Goal: Transaction & Acquisition: Obtain resource

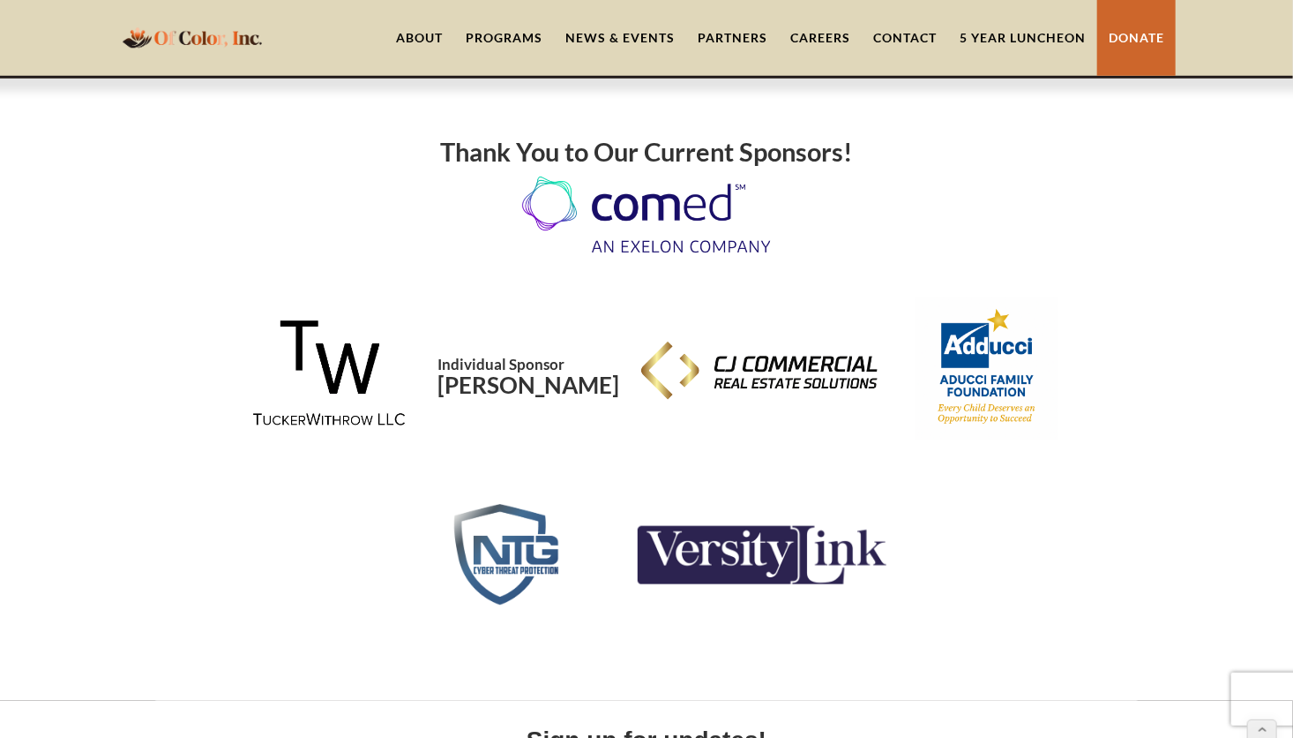
scroll to position [720, 0]
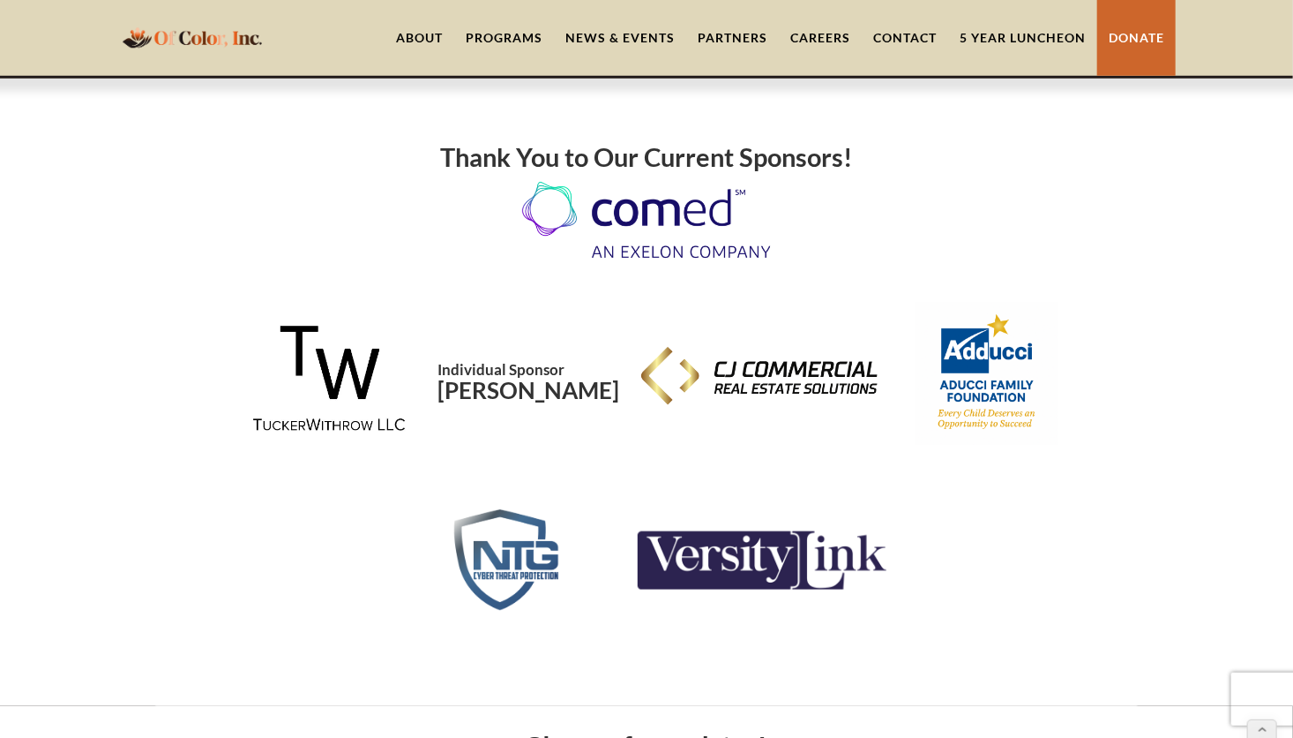
click at [210, 33] on img "home" at bounding box center [192, 37] width 150 height 34
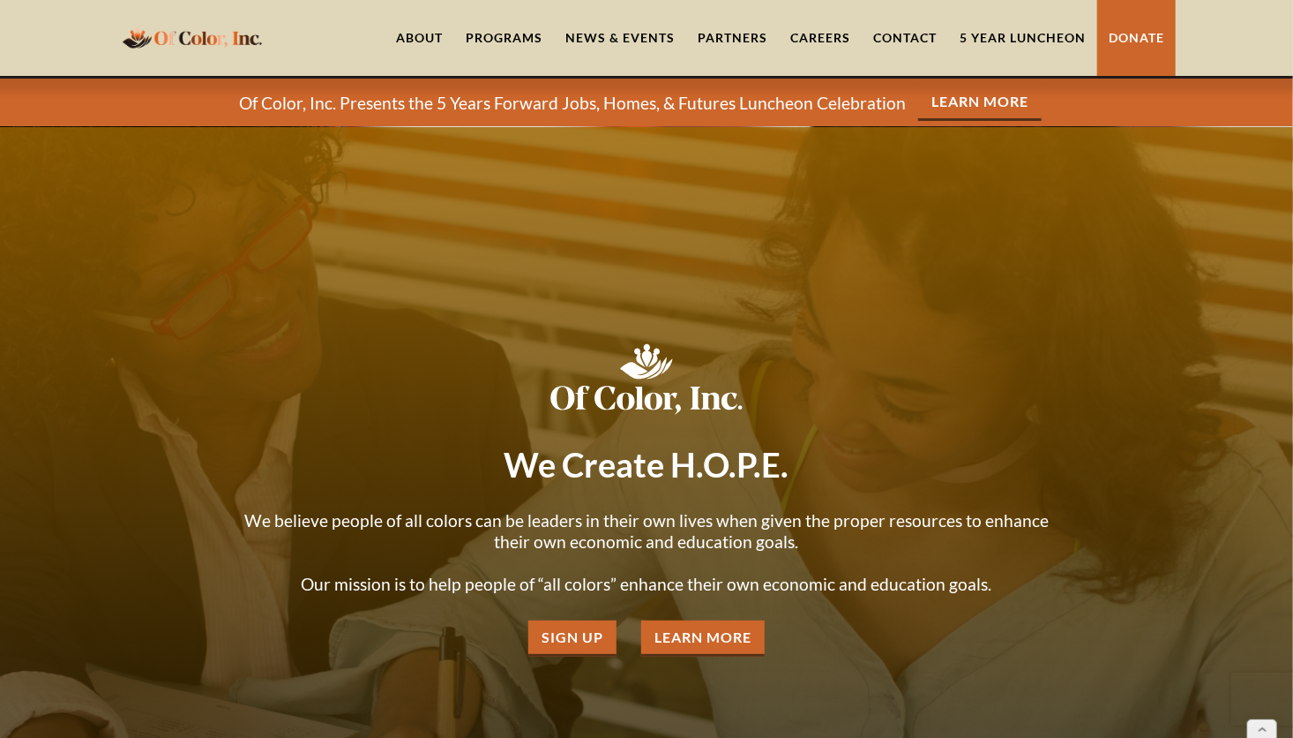
click at [417, 32] on link "About" at bounding box center [420, 38] width 70 height 76
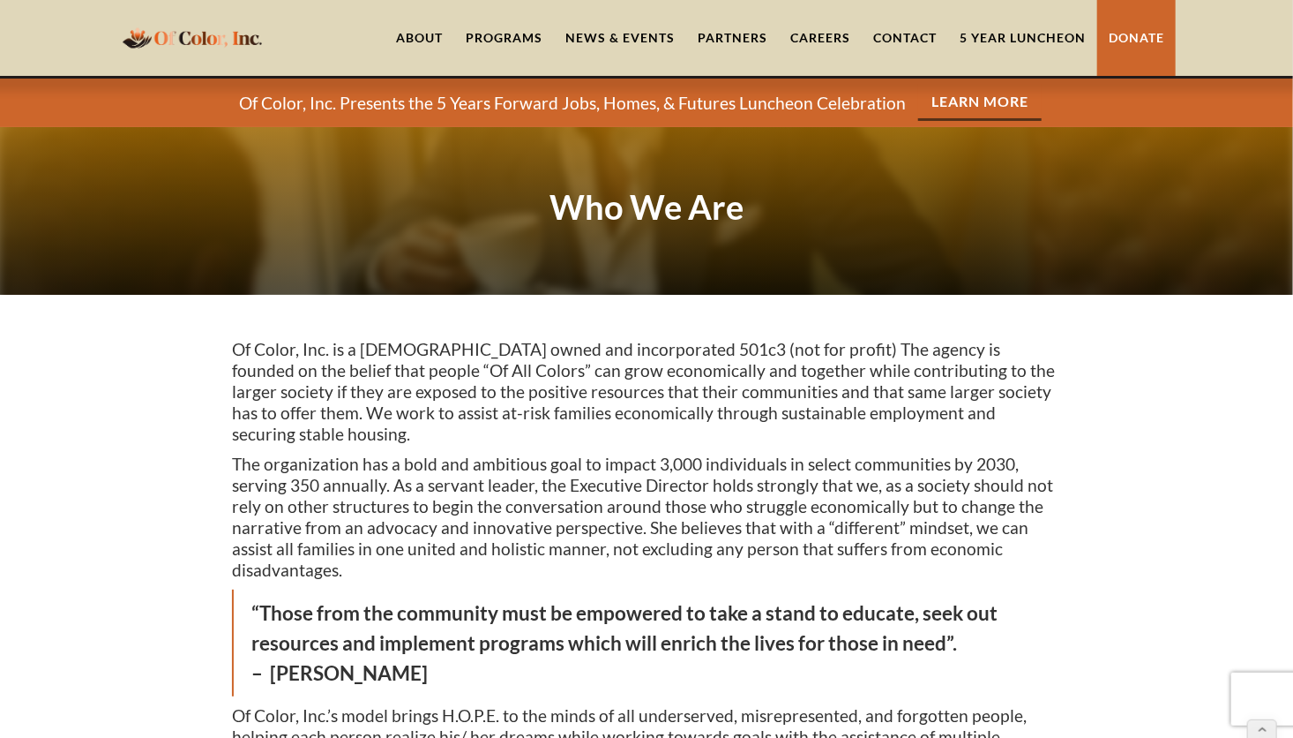
click at [1028, 27] on link "5 Year Luncheon" at bounding box center [1022, 38] width 149 height 76
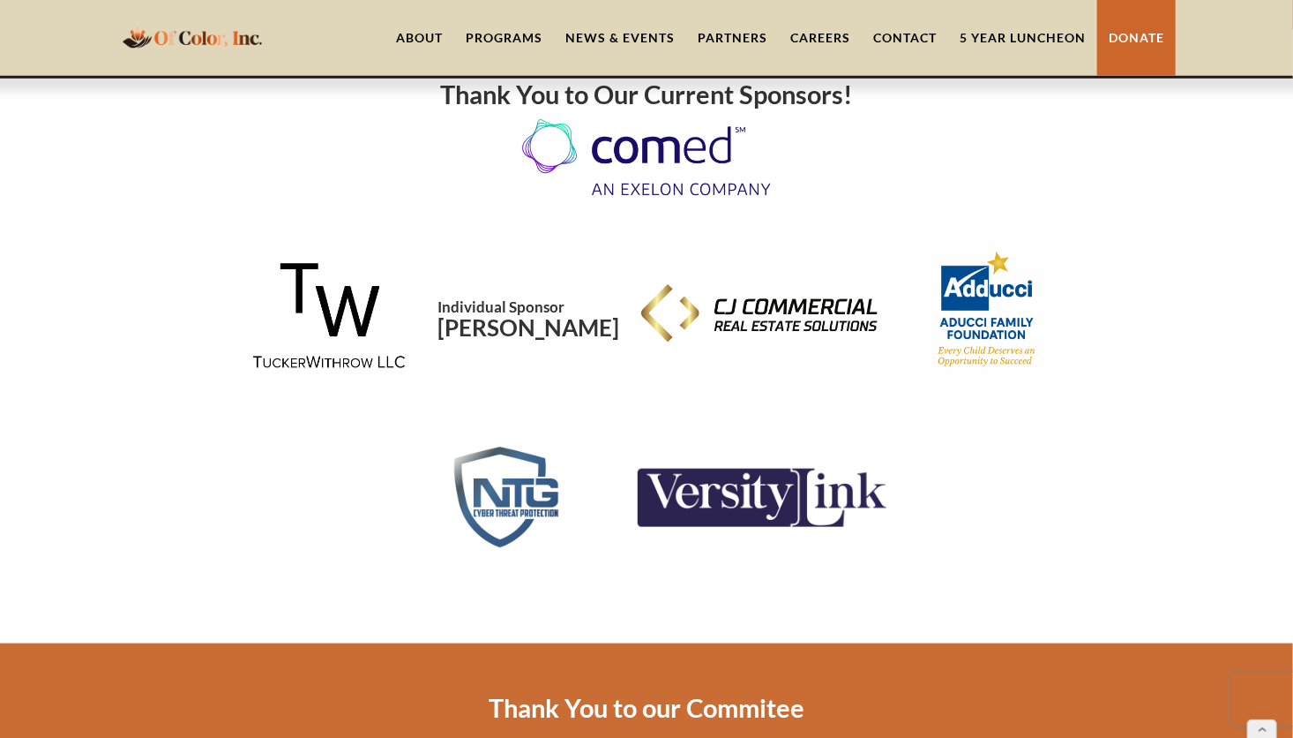
scroll to position [3870, 0]
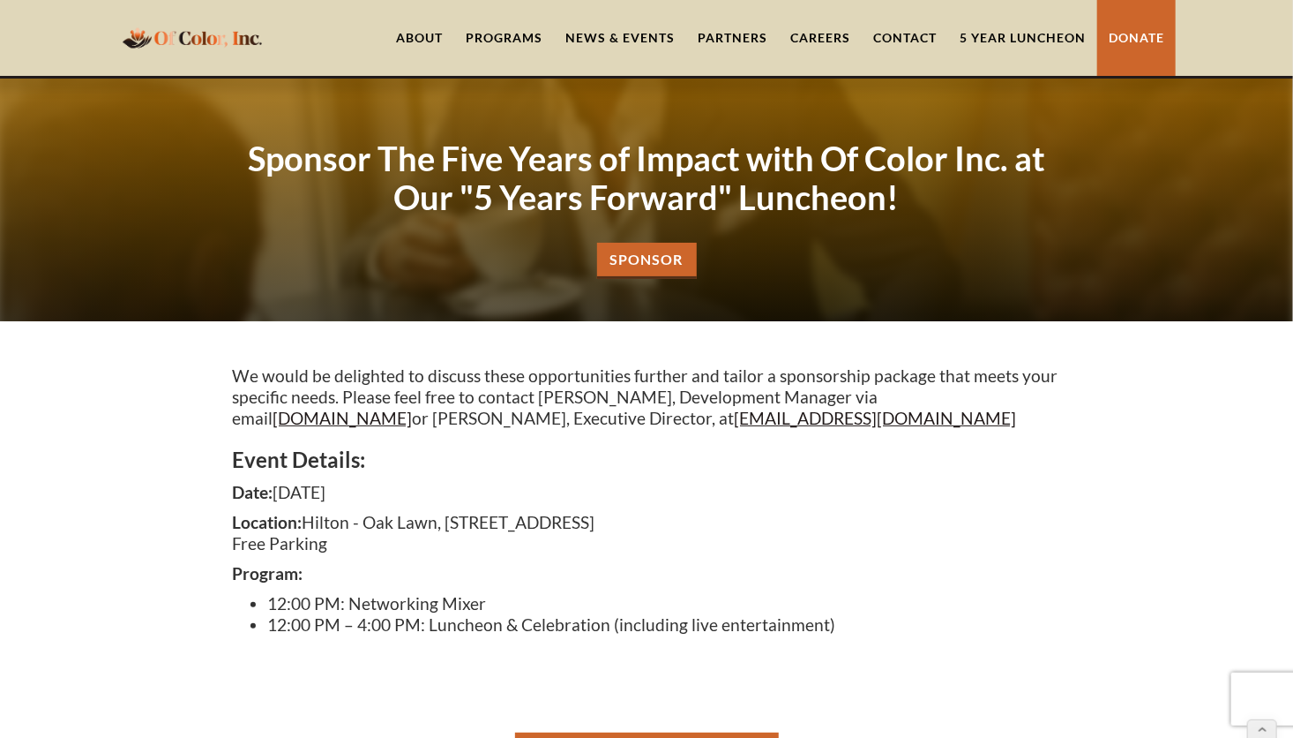
click at [647, 260] on link "Sponsor" at bounding box center [647, 261] width 100 height 36
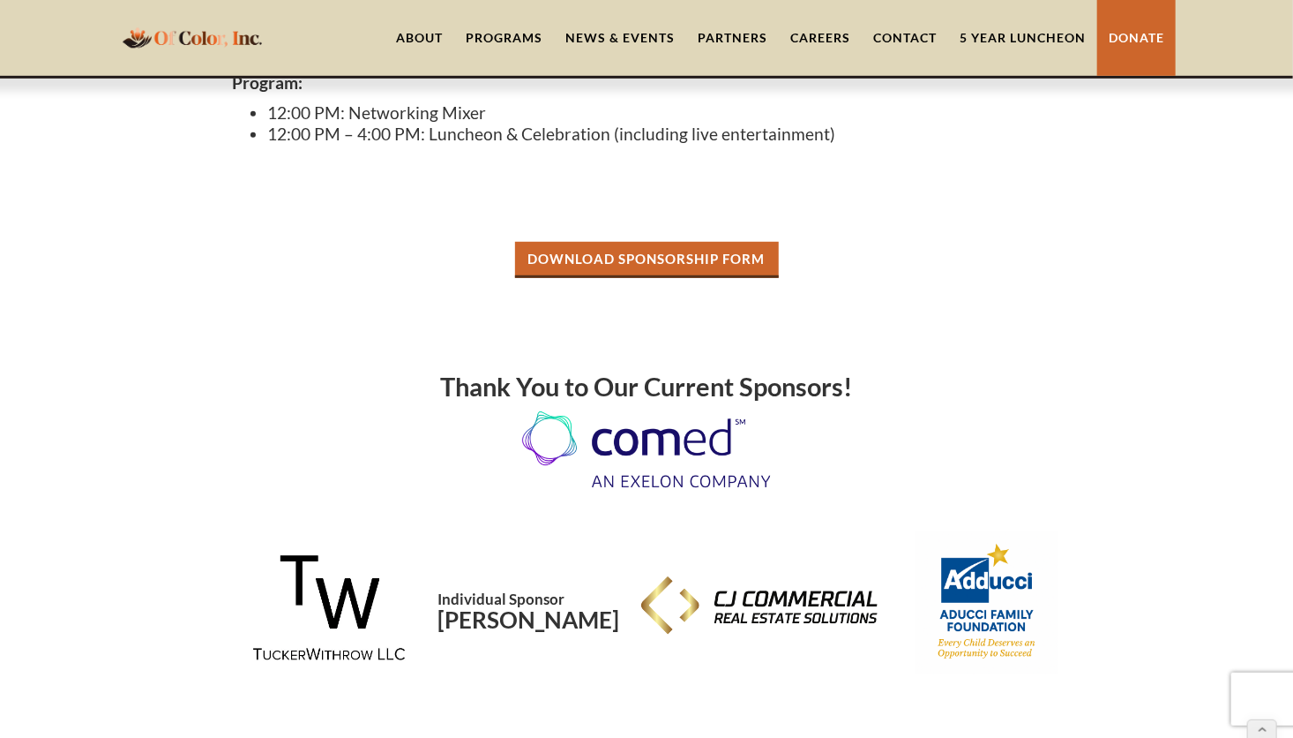
scroll to position [476, 0]
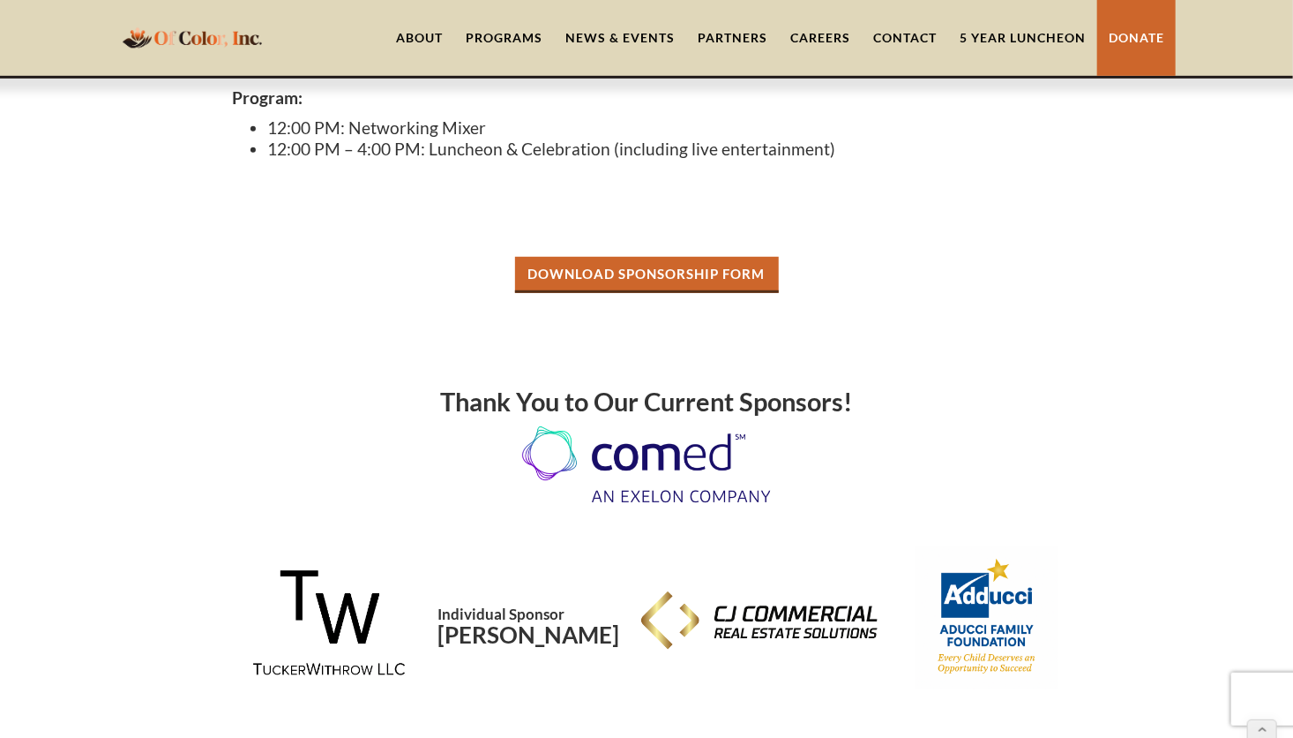
click at [611, 273] on link "Download Sponsorship Form" at bounding box center [647, 275] width 264 height 36
